Goal: Transaction & Acquisition: Obtain resource

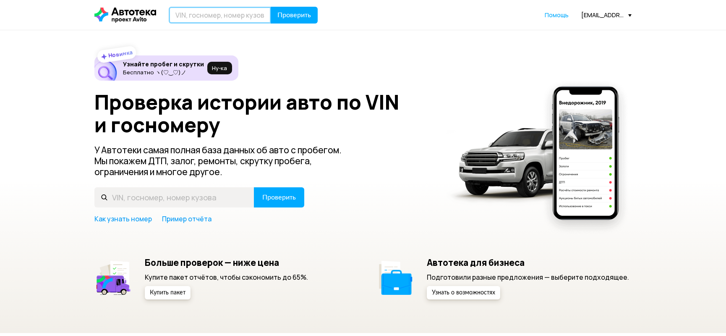
click at [197, 12] on input "text" at bounding box center [220, 15] width 102 height 17
click at [221, 15] on input "С400" at bounding box center [220, 15] width 102 height 17
type input "С400ЕО977"
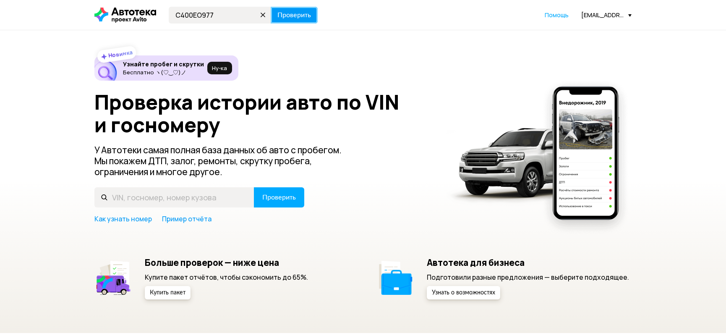
click at [296, 12] on span "Проверить" at bounding box center [294, 15] width 34 height 7
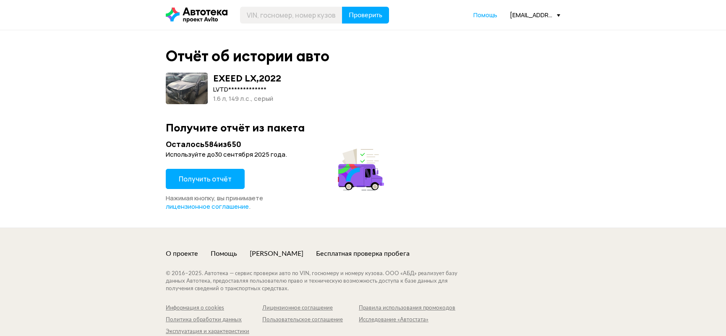
click at [223, 179] on span "Получить отчёт" at bounding box center [205, 178] width 53 height 9
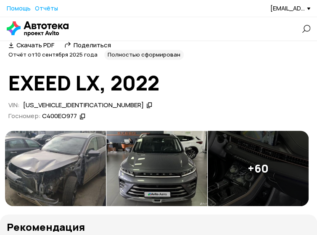
click at [61, 110] on div "[US_VEHICLE_IDENTIFICATION_NUMBER]" at bounding box center [83, 105] width 120 height 9
copy div "[US_VEHICLE_IDENTIFICATION_NUMBER]"
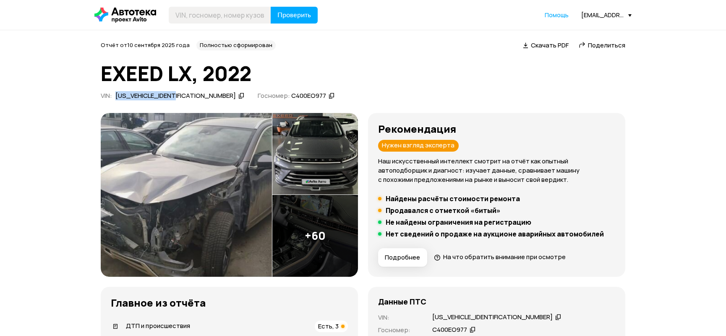
click at [162, 154] on img at bounding box center [186, 195] width 171 height 164
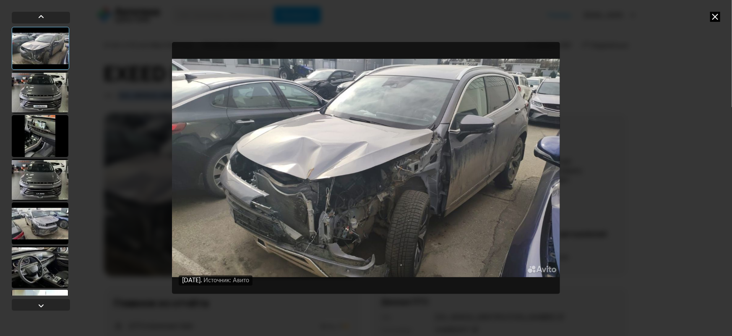
click at [41, 217] on div at bounding box center [40, 223] width 57 height 42
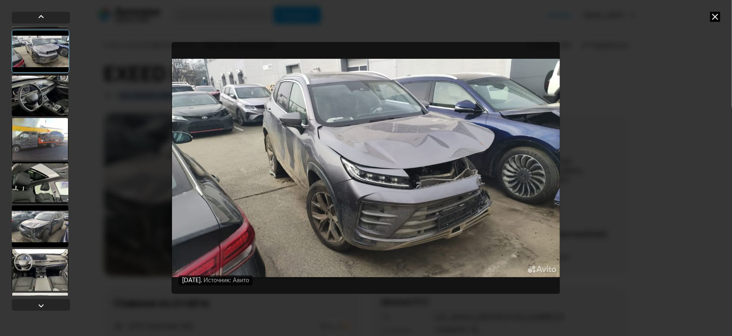
scroll to position [191, 0]
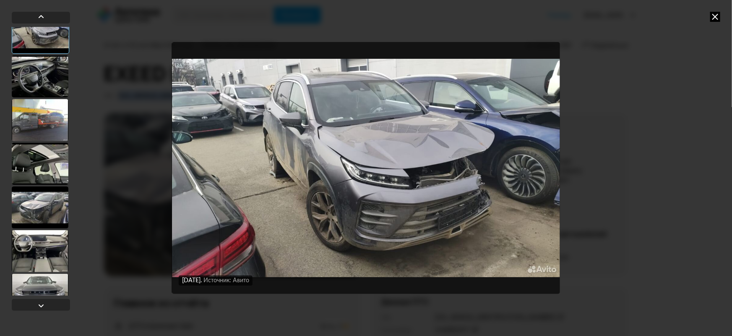
click at [50, 119] on div at bounding box center [40, 120] width 57 height 42
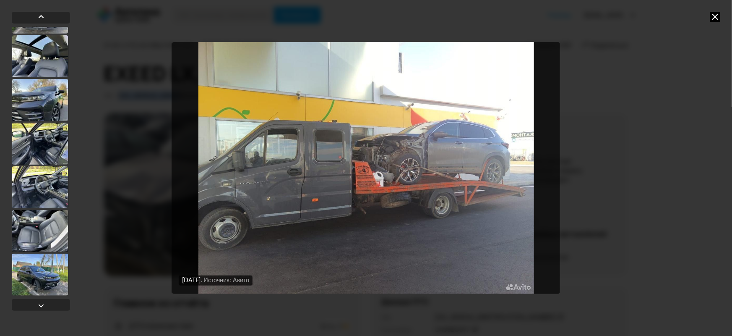
scroll to position [1908, 0]
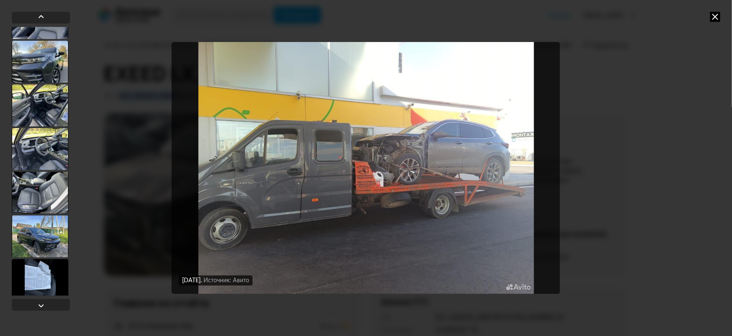
click at [44, 236] on div at bounding box center [40, 236] width 57 height 42
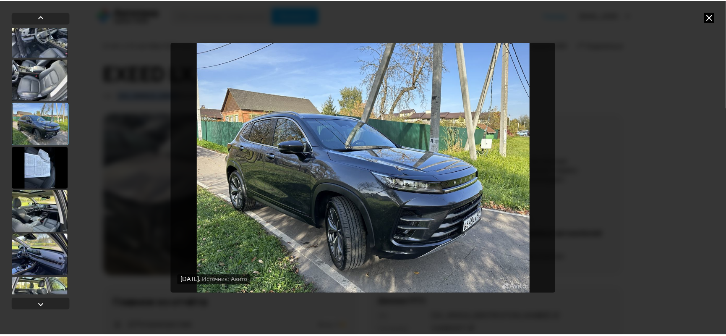
scroll to position [2136, 0]
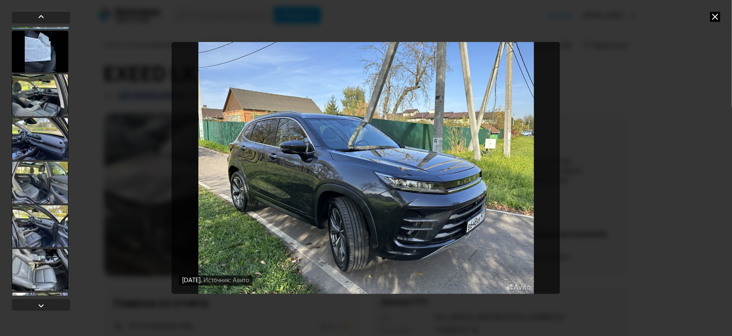
click at [721, 16] on icon at bounding box center [716, 17] width 10 height 10
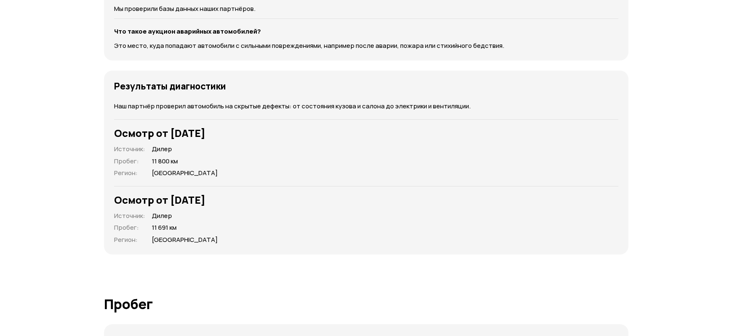
scroll to position [1145, 0]
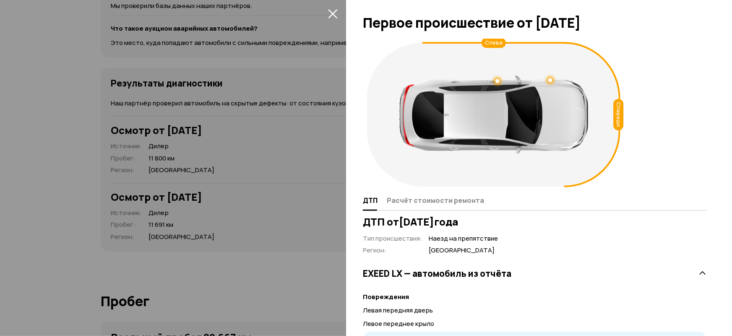
click at [175, 191] on div at bounding box center [366, 168] width 732 height 336
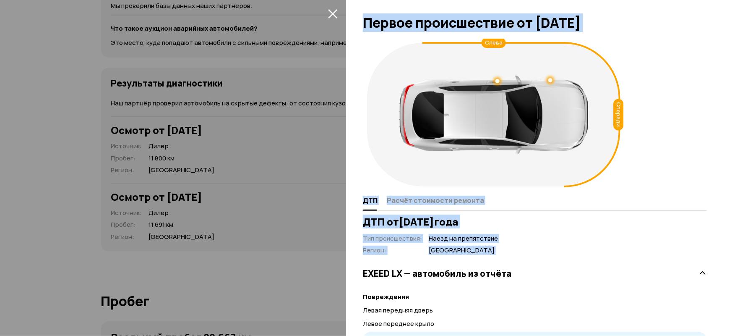
drag, startPoint x: 193, startPoint y: 115, endPoint x: 388, endPoint y: 288, distance: 260.8
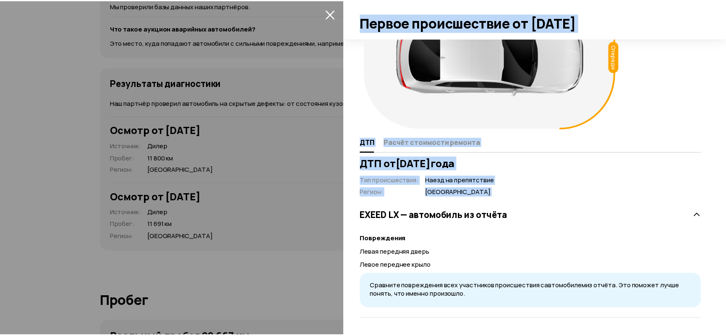
scroll to position [96, 0]
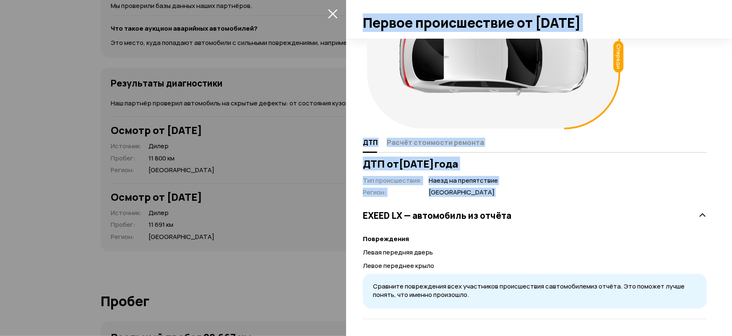
click at [273, 162] on div at bounding box center [366, 168] width 732 height 336
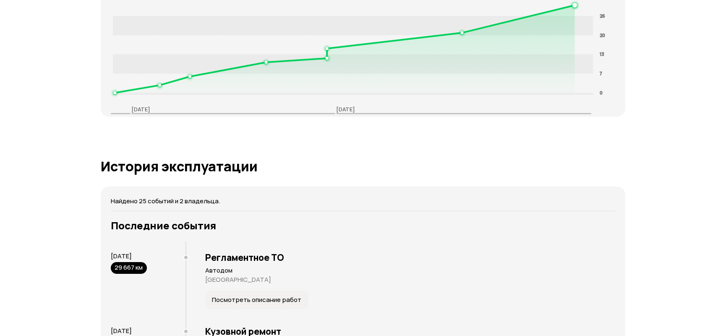
scroll to position [1717, 0]
